Goal: Find contact information: Find contact information

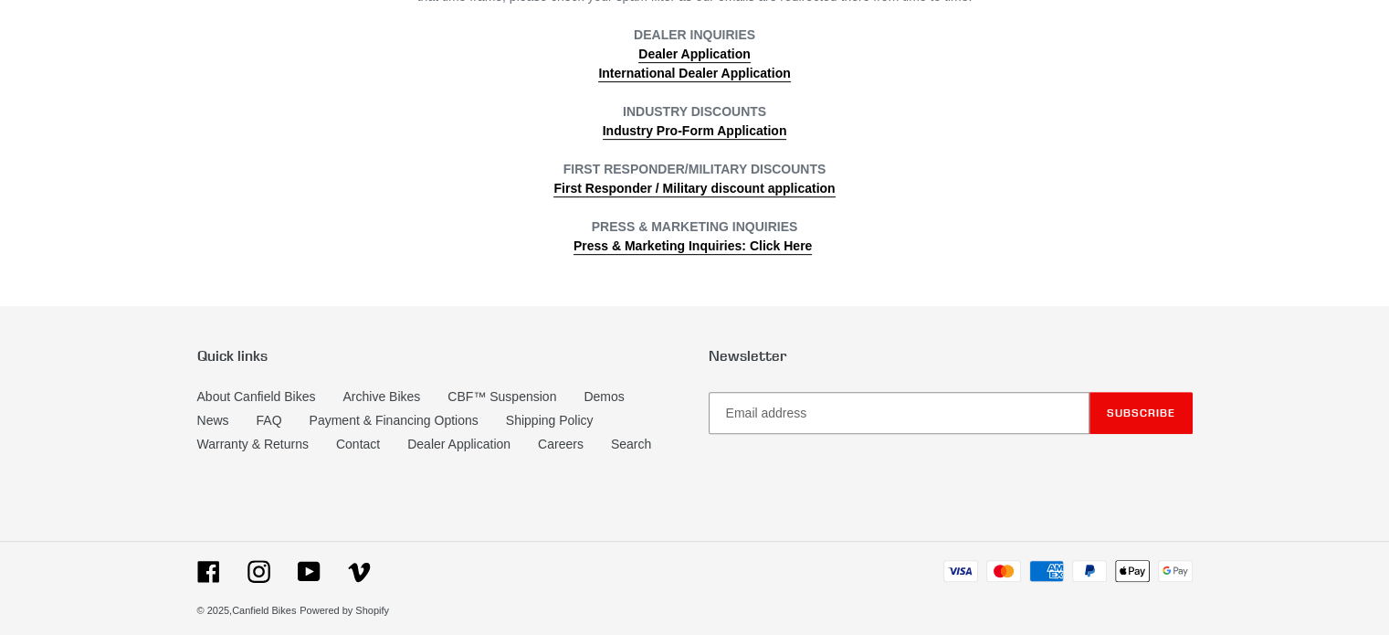
scroll to position [765, 0]
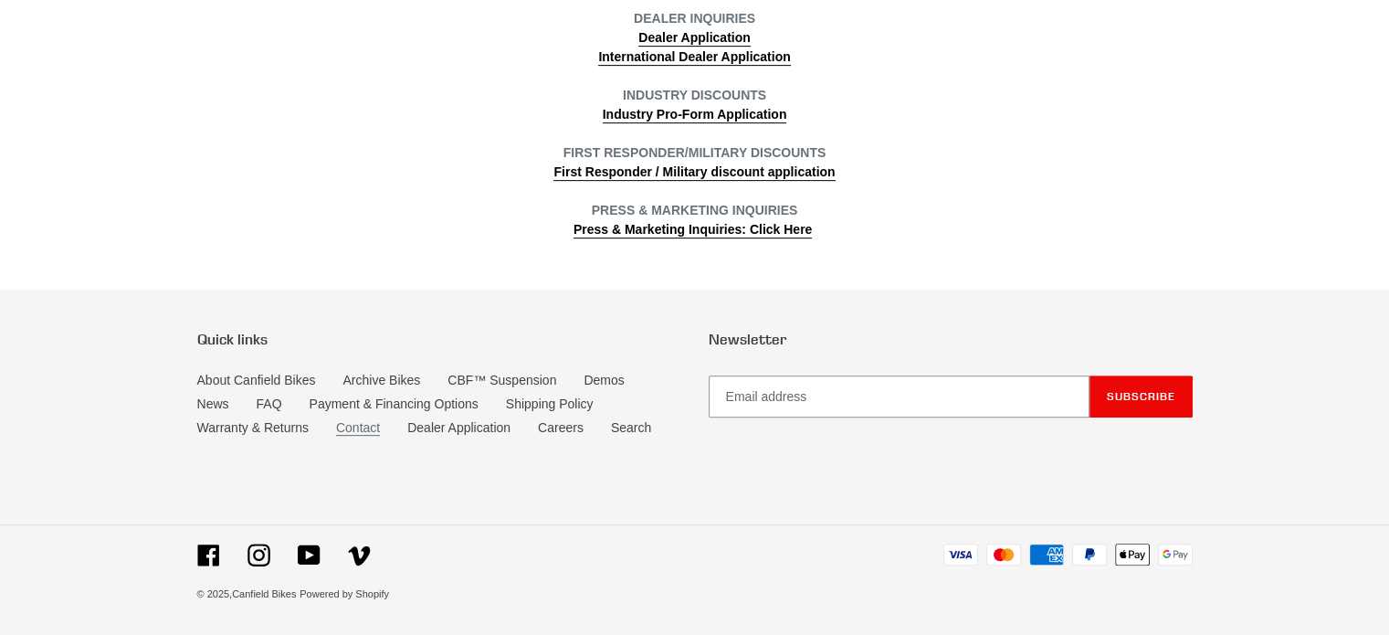
click at [354, 427] on link "Contact" at bounding box center [358, 428] width 44 height 16
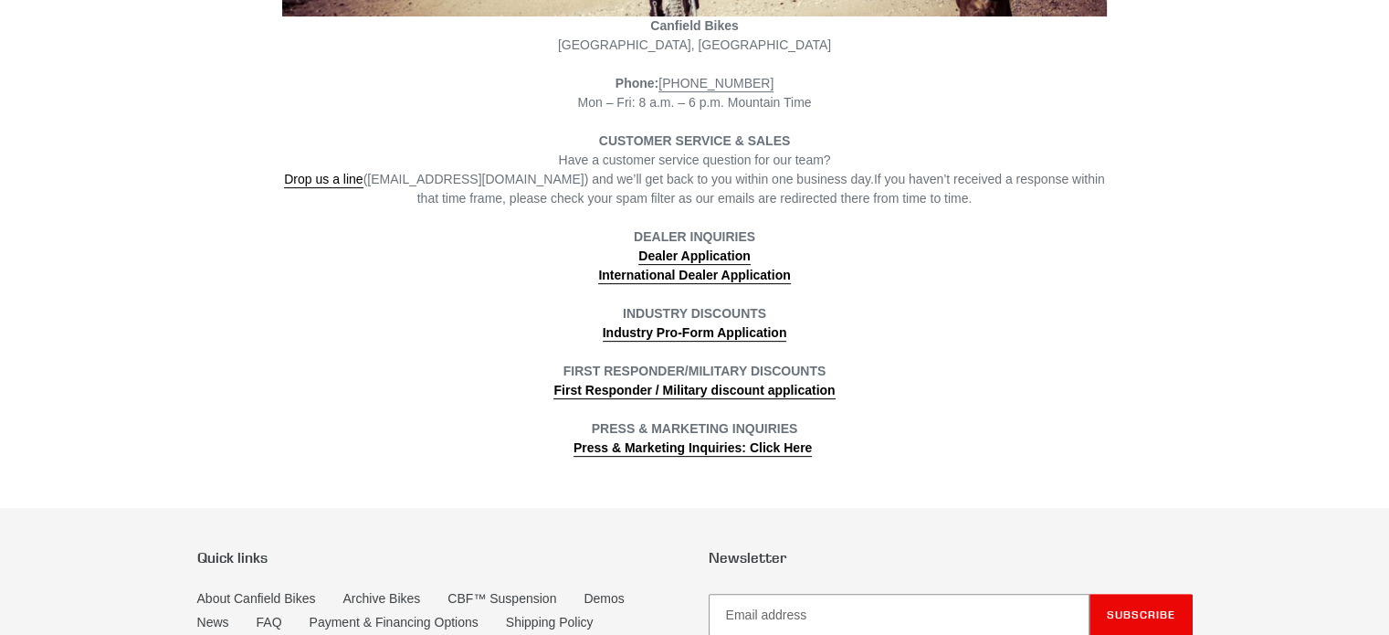
scroll to position [548, 0]
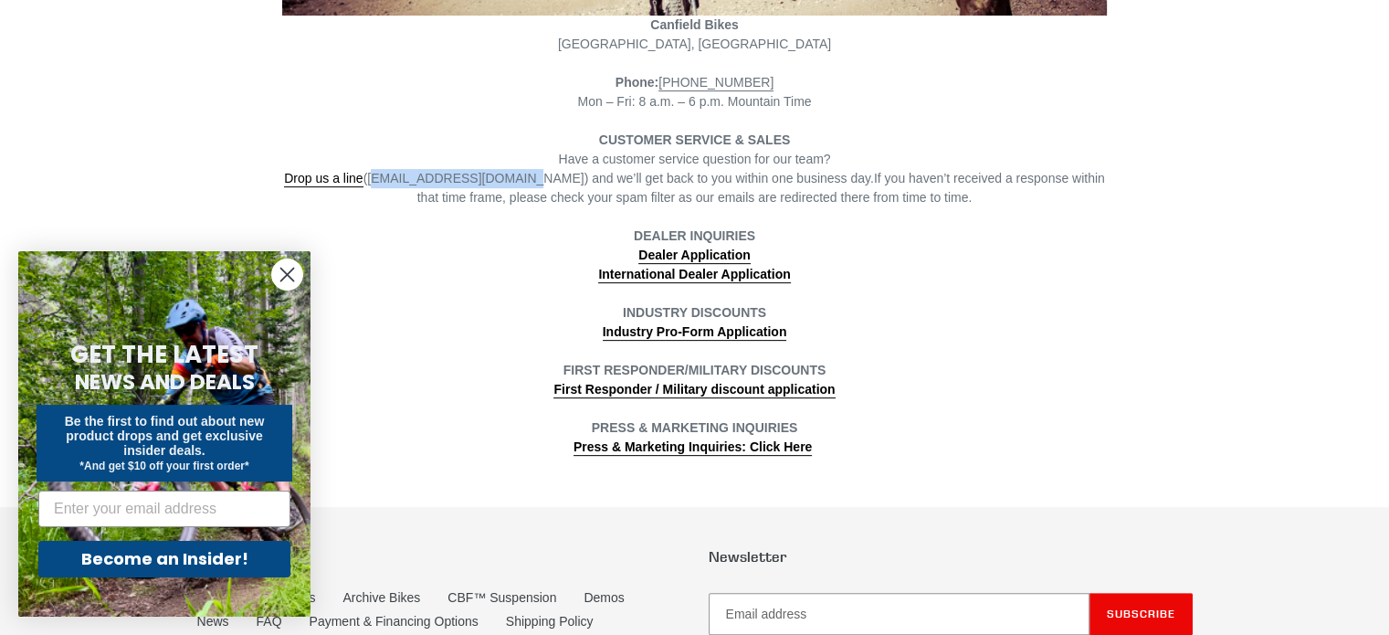
drag, startPoint x: 514, startPoint y: 178, endPoint x: 380, endPoint y: 175, distance: 134.3
click at [380, 175] on span "Drop us a line ([EMAIL_ADDRESS][DOMAIN_NAME]) and we’ll get back to you within …" at bounding box center [579, 179] width 590 height 16
copy span "[EMAIL_ADDRESS][DOMAIN_NAME]"
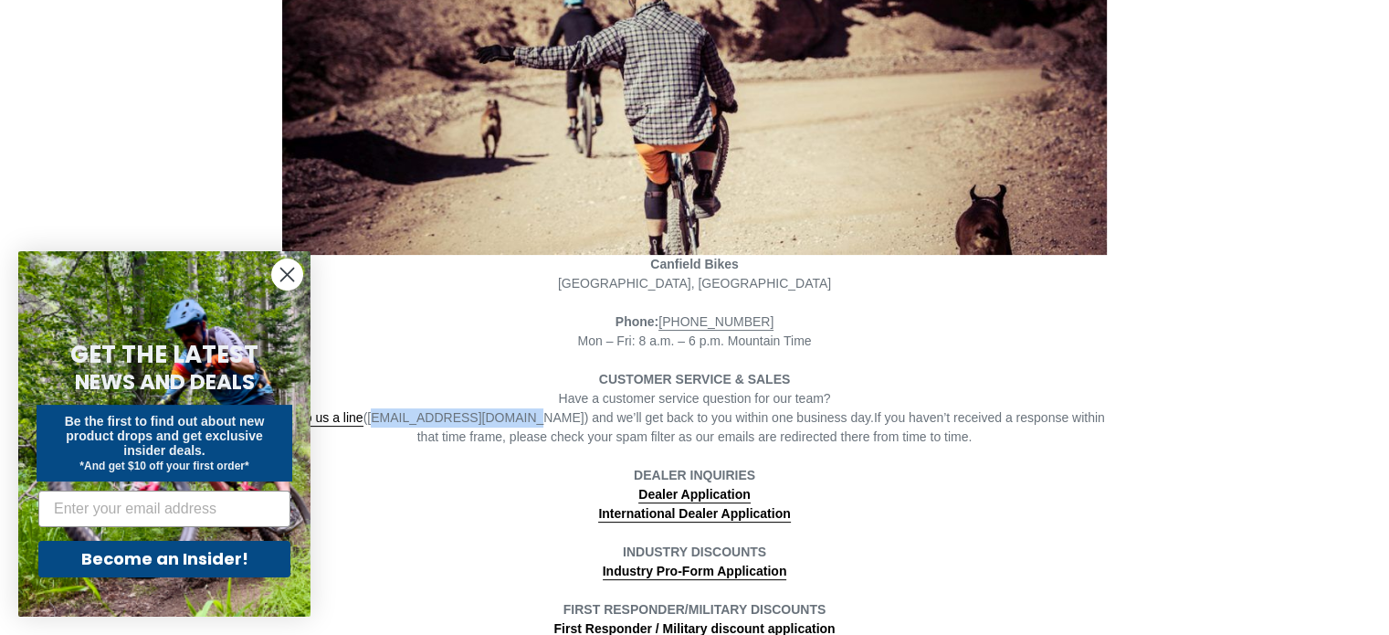
scroll to position [0, 0]
